Goal: Find specific page/section: Find specific page/section

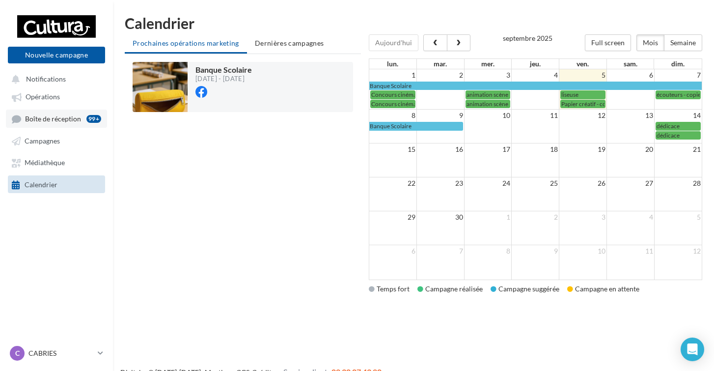
click at [45, 119] on span "Boîte de réception" at bounding box center [53, 118] width 56 height 8
